Goal: Navigation & Orientation: Find specific page/section

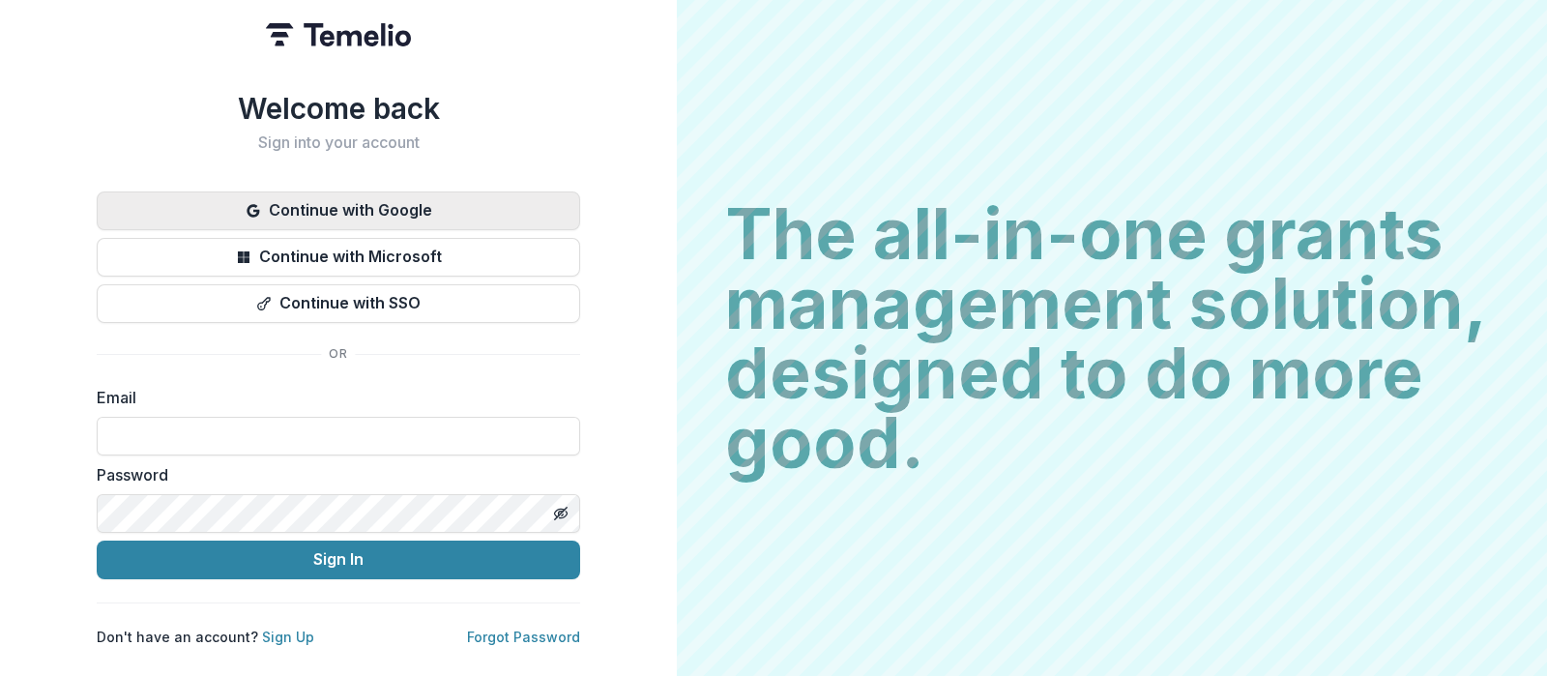
click at [396, 200] on button "Continue with Google" at bounding box center [338, 210] width 483 height 39
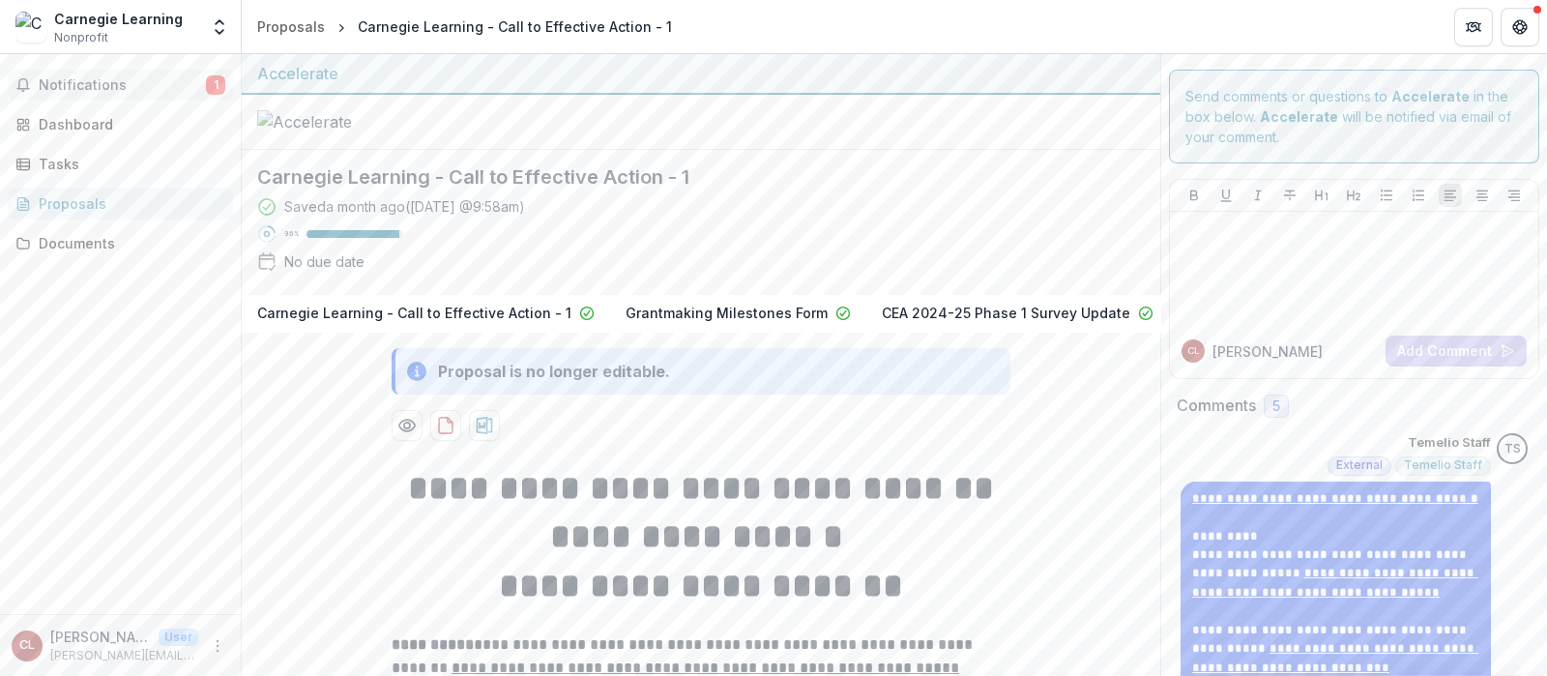
click at [213, 86] on span "1" at bounding box center [215, 84] width 19 height 19
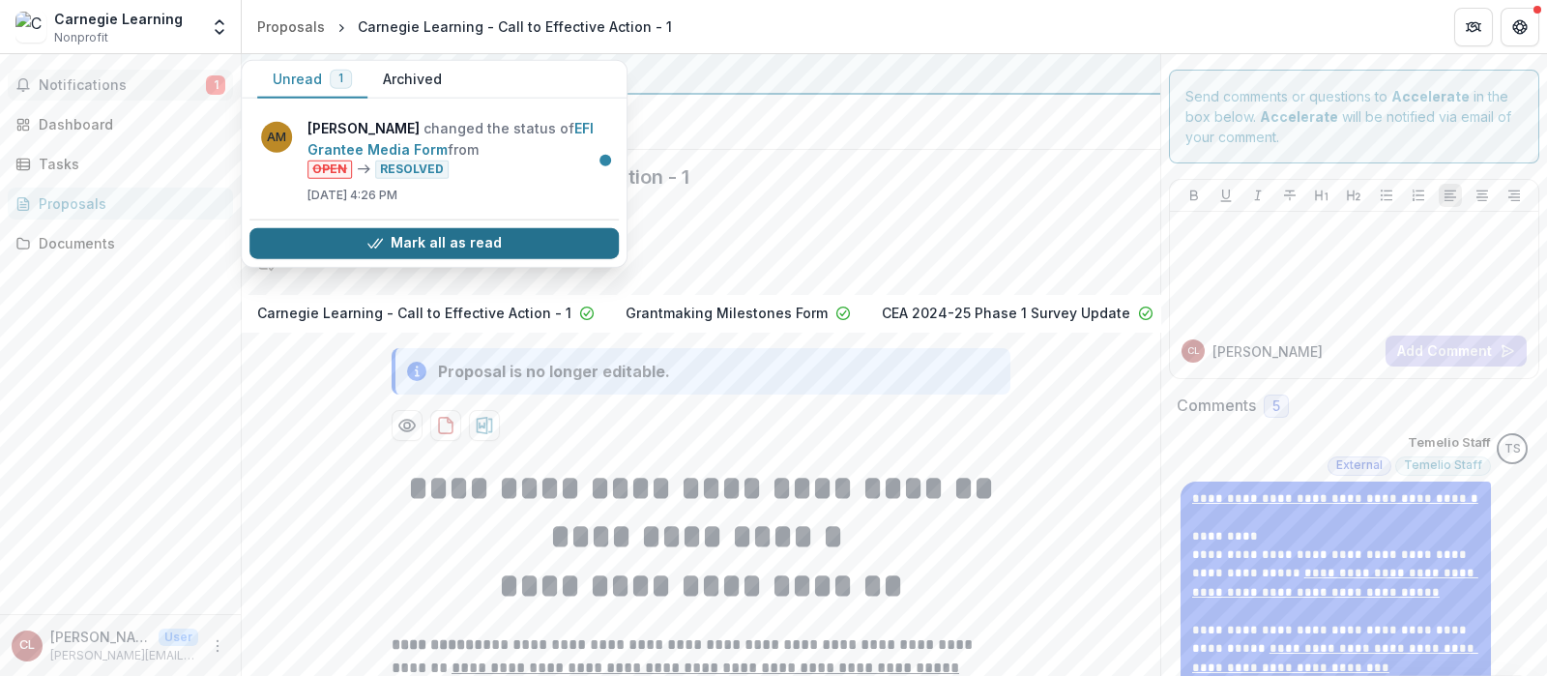
click at [426, 237] on button "Mark all as read" at bounding box center [433, 242] width 369 height 31
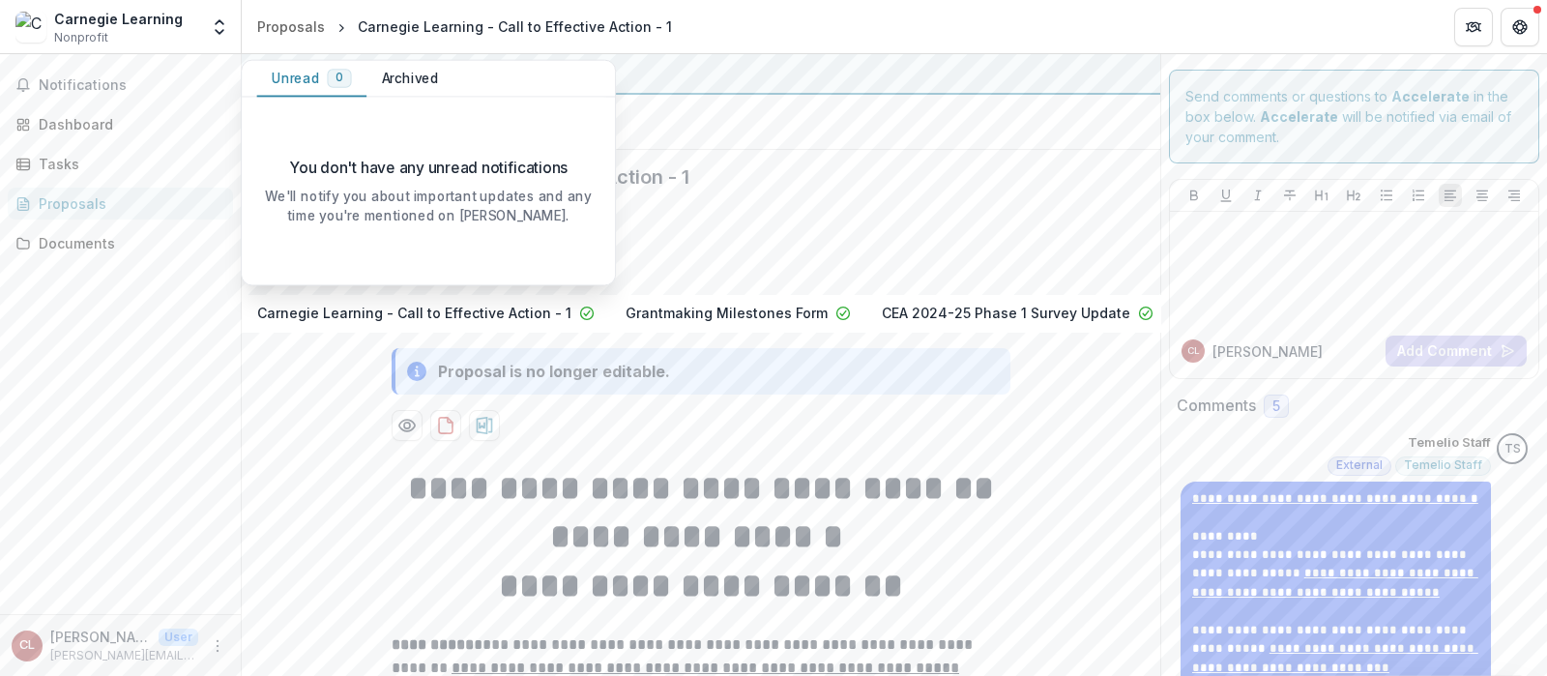
click at [762, 150] on div at bounding box center [701, 122] width 919 height 55
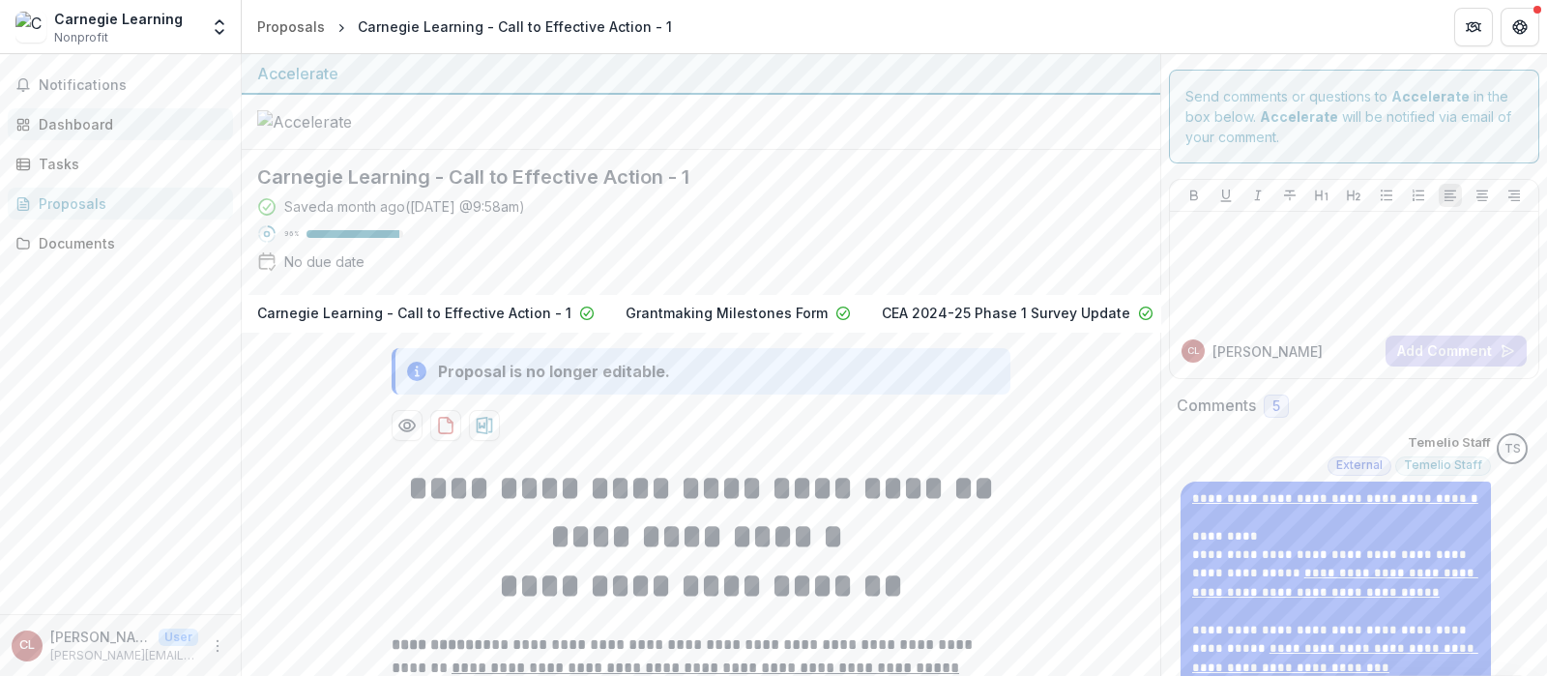
click at [83, 124] on div "Dashboard" at bounding box center [128, 124] width 179 height 20
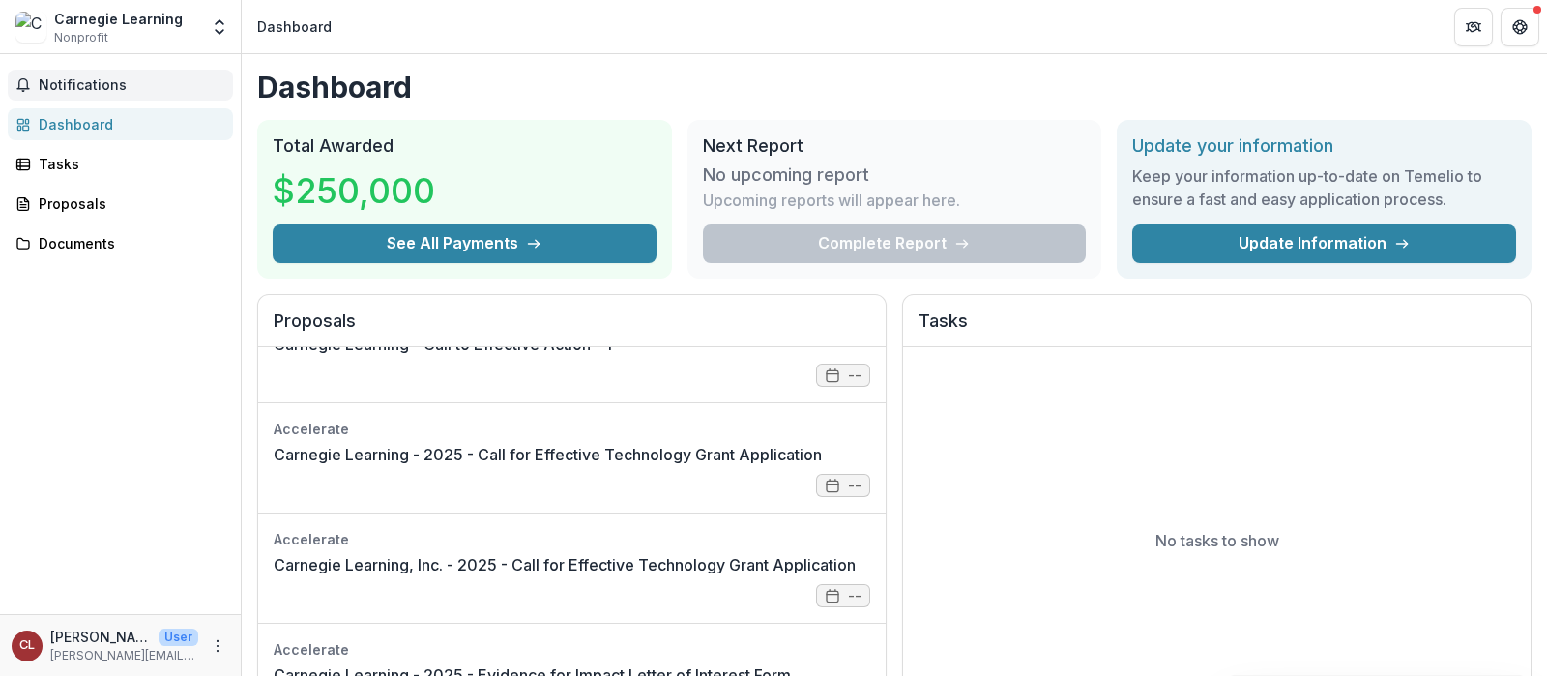
click at [91, 85] on span "Notifications" at bounding box center [132, 85] width 187 height 16
click at [90, 85] on span "Notifications" at bounding box center [132, 85] width 187 height 16
